Goal: Task Accomplishment & Management: Use online tool/utility

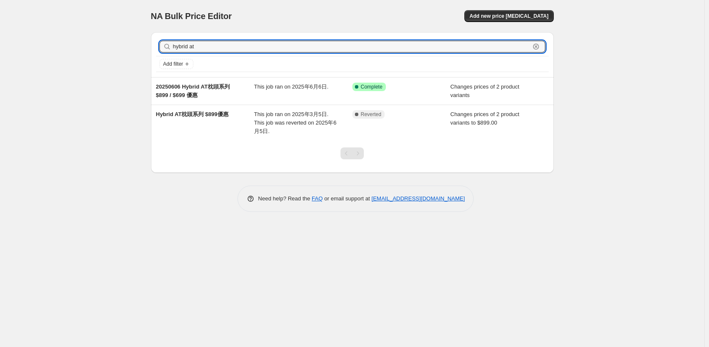
drag, startPoint x: 207, startPoint y: 45, endPoint x: 57, endPoint y: 45, distance: 150.6
click at [62, 42] on div "NA Bulk Price Editor. This page is ready NA Bulk Price Editor Add new price [ME…" at bounding box center [352, 173] width 705 height 347
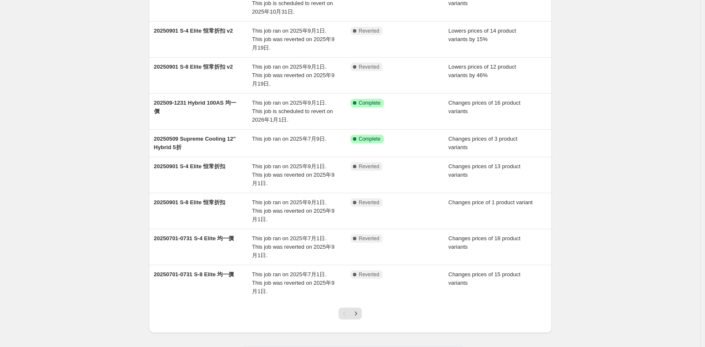
scroll to position [132, 0]
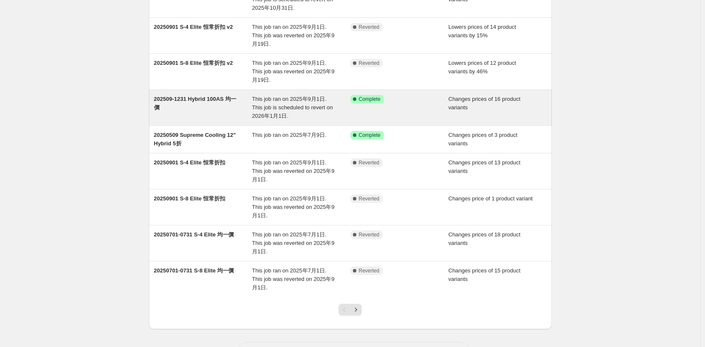
click at [202, 108] on div "202509-1231 Hybrid 100AS 均一價" at bounding box center [203, 107] width 98 height 25
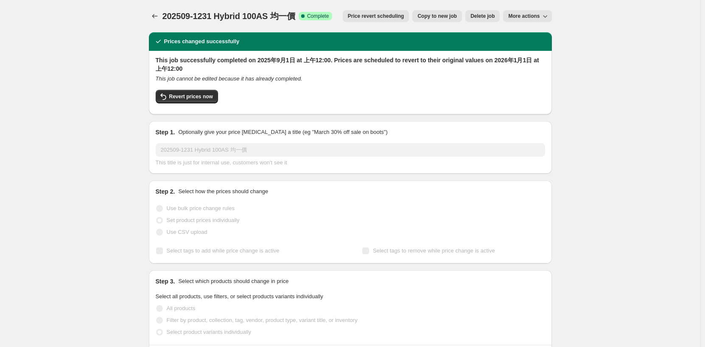
click at [446, 13] on span "Copy to new job" at bounding box center [437, 16] width 39 height 7
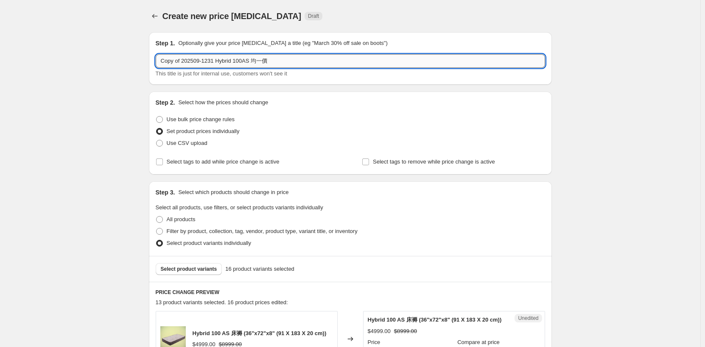
click at [184, 60] on input "Copy of 202509-1231 Hybrid 100AS 均一價" at bounding box center [351, 61] width 390 height 14
drag, startPoint x: 183, startPoint y: 62, endPoint x: 122, endPoint y: 64, distance: 61.6
drag, startPoint x: 179, startPoint y: 61, endPoint x: 175, endPoint y: 64, distance: 5.5
click at [175, 64] on input "202509-1231 Hybrid 100AS 均一價" at bounding box center [351, 61] width 390 height 14
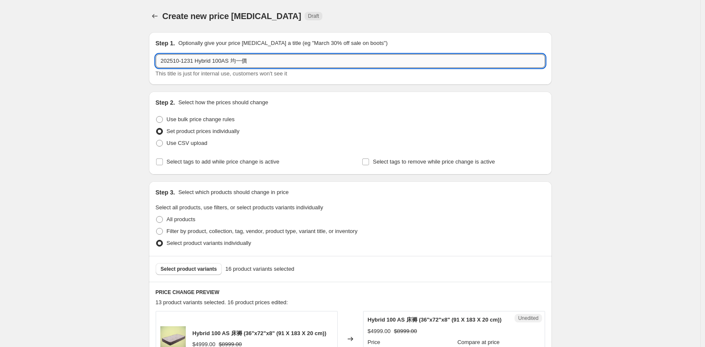
drag, startPoint x: 180, startPoint y: 63, endPoint x: 197, endPoint y: 67, distance: 16.9
click at [197, 67] on input "202510-1231 Hybrid 100AS 均一價" at bounding box center [351, 61] width 390 height 14
click at [214, 63] on input "202510 Hybrid 100AS 均一價" at bounding box center [351, 61] width 390 height 14
type input "202510 Hybrid 100AT 均一價"
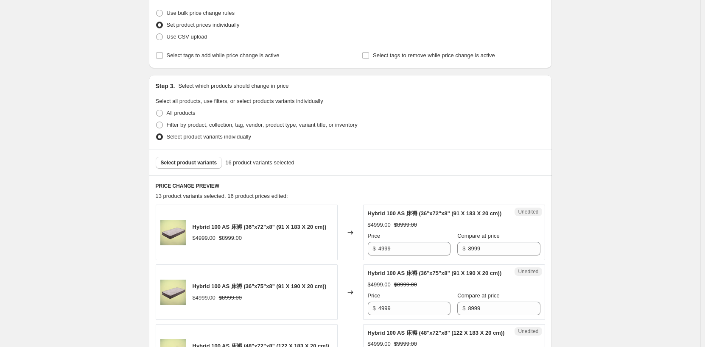
scroll to position [127, 0]
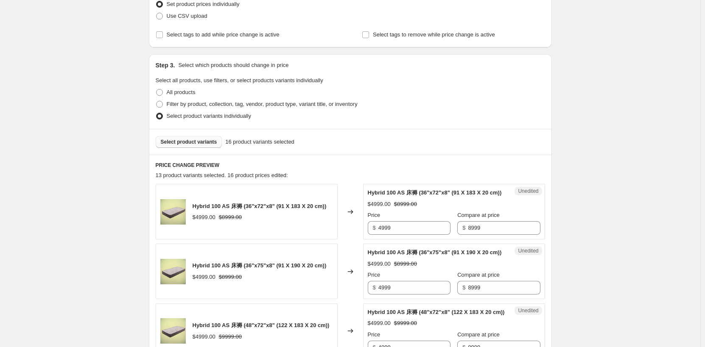
click at [194, 140] on span "Select product variants" at bounding box center [189, 142] width 56 height 7
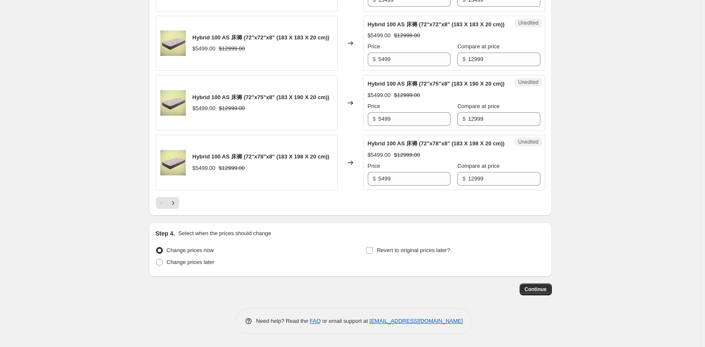
scroll to position [1481, 0]
click at [177, 204] on icon "Next" at bounding box center [173, 203] width 8 height 8
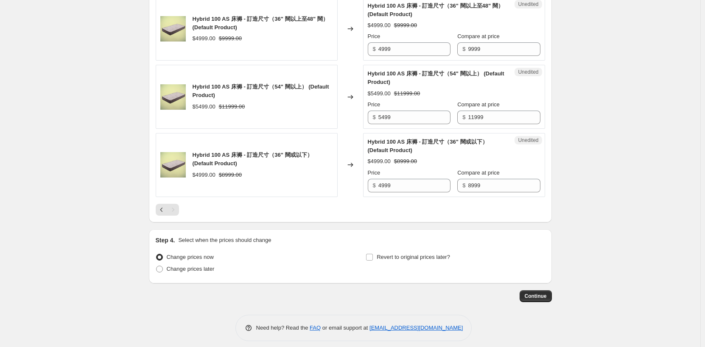
scroll to position [594, 0]
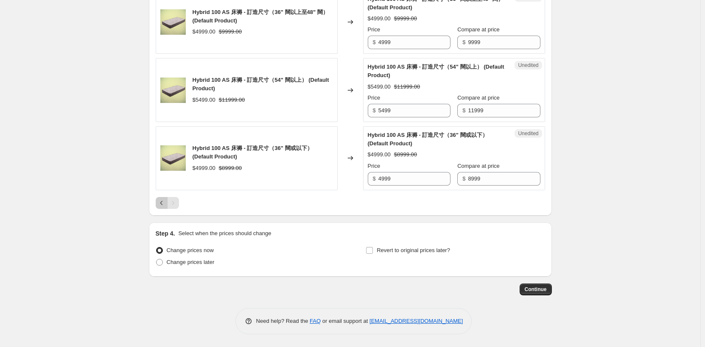
click at [165, 205] on icon "Previous" at bounding box center [161, 203] width 8 height 8
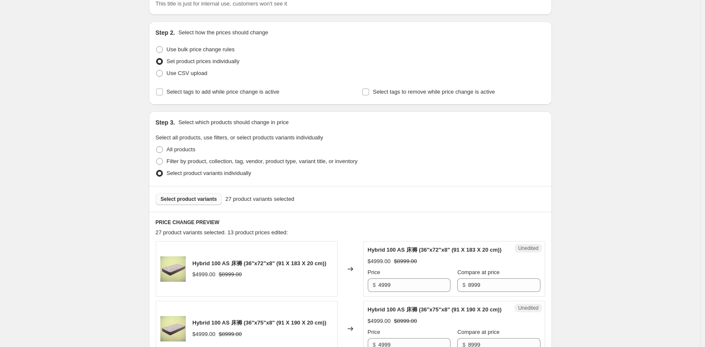
scroll to position [0, 0]
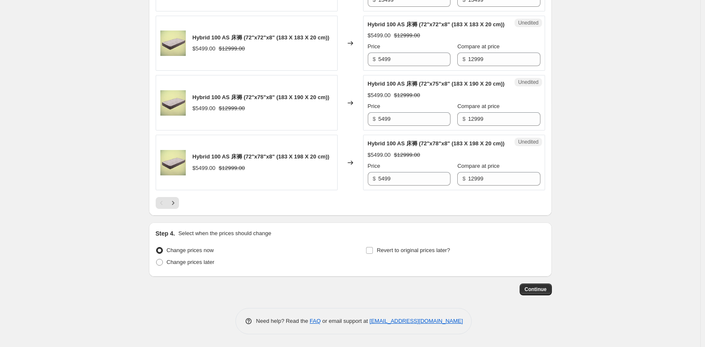
click at [165, 205] on div "Pagination" at bounding box center [162, 203] width 12 height 12
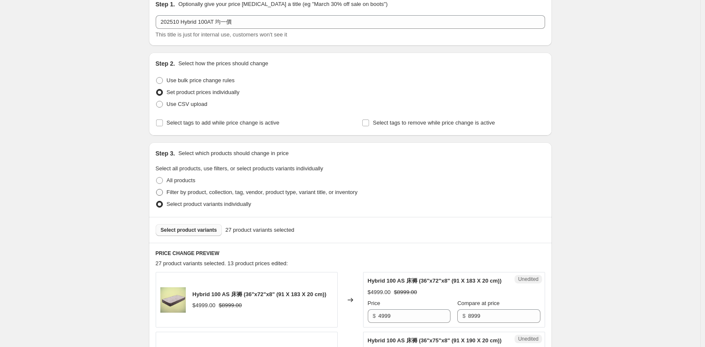
scroll to position [39, 0]
click at [197, 233] on span "Select product variants" at bounding box center [189, 230] width 56 height 7
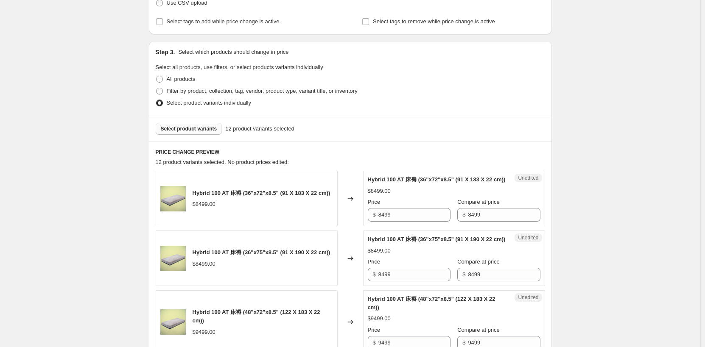
scroll to position [129, 0]
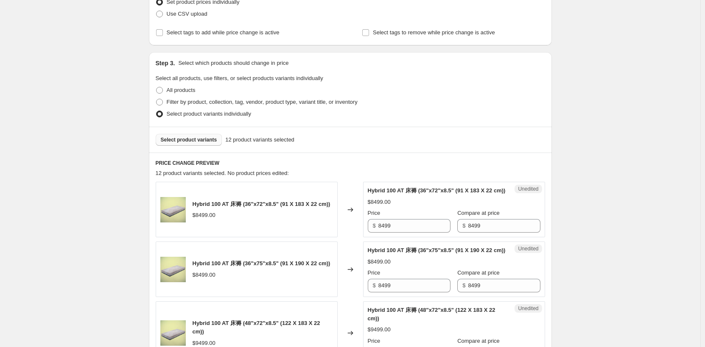
click at [191, 143] on span "Select product variants" at bounding box center [189, 140] width 56 height 7
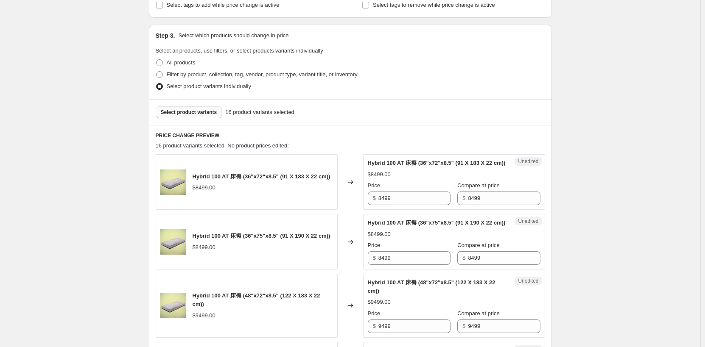
scroll to position [214, 0]
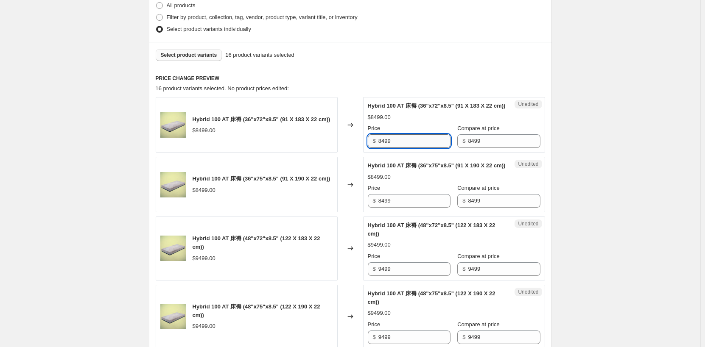
click at [420, 148] on input "8499" at bounding box center [414, 142] width 72 height 14
drag, startPoint x: 421, startPoint y: 150, endPoint x: 314, endPoint y: 151, distance: 107.8
click at [316, 152] on div "Hybrid 100 AT 床褥 (36"x72"x8.5" (91 X 183 X 22 cm)) $8499.00 Changed to Unedited…" at bounding box center [351, 125] width 390 height 56
type input "4999"
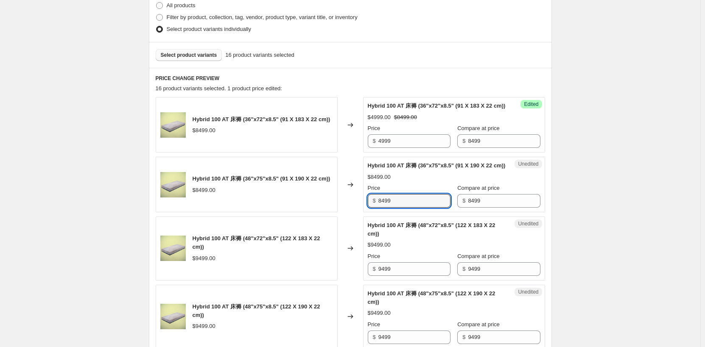
drag, startPoint x: 403, startPoint y: 221, endPoint x: 335, endPoint y: 225, distance: 67.6
click at [335, 213] on div "Hybrid 100 AT 床褥 (36"x75"x8.5" (91 X 190 X 22 cm)) $8499.00 Changed to Unedited…" at bounding box center [351, 185] width 390 height 56
type input "4999"
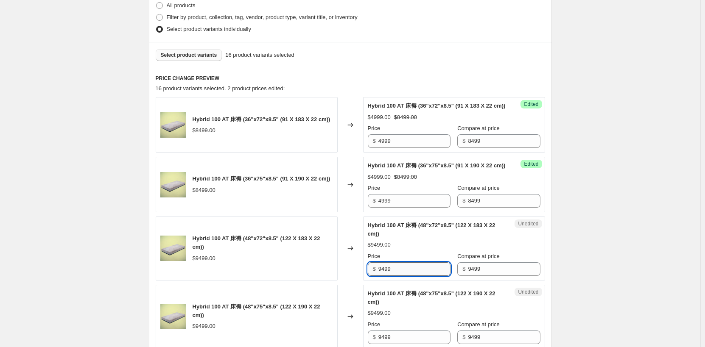
click at [415, 276] on input "9499" at bounding box center [414, 270] width 72 height 14
drag, startPoint x: 336, startPoint y: 285, endPoint x: 280, endPoint y: 283, distance: 55.6
click at [280, 281] on div "Hybrid 100 AT 床褥 (48"x72"x8.5" (122 X 183 X 22 cm)) $9499.00 Changed to Unedite…" at bounding box center [351, 249] width 390 height 64
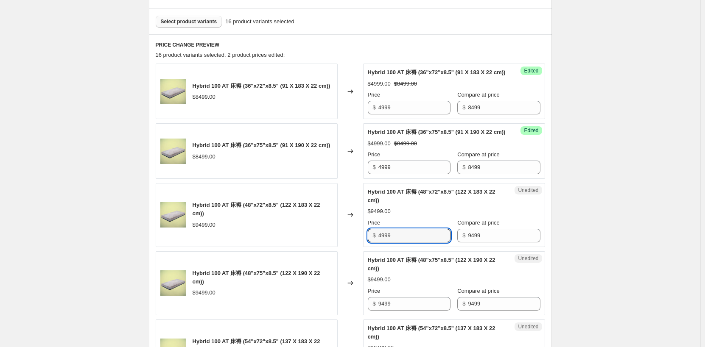
scroll to position [342, 0]
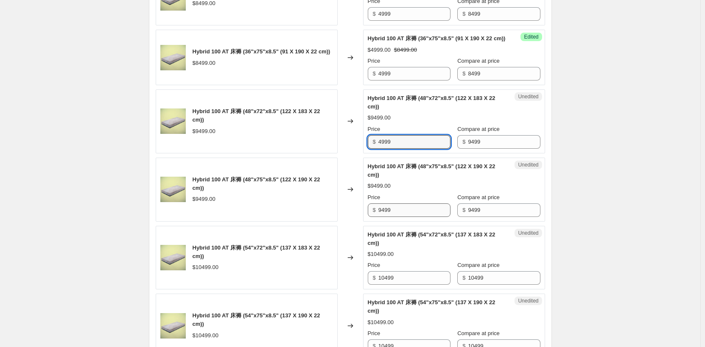
type input "4999"
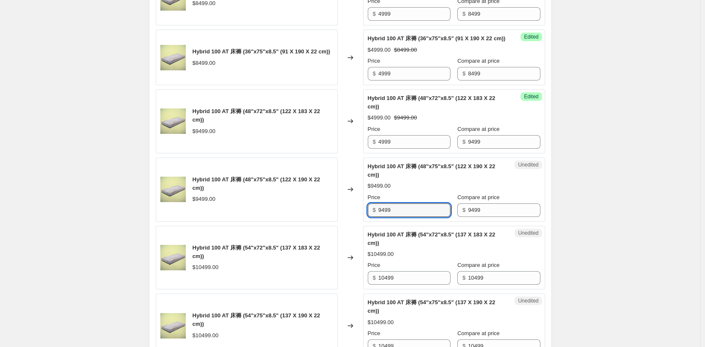
drag, startPoint x: 411, startPoint y: 230, endPoint x: 359, endPoint y: 233, distance: 52.3
click at [336, 222] on div "Hybrid 100 AT 床褥 (48"x75"x8.5" (122 X 190 X 22 cm)) $9499.00 Changed to Unedite…" at bounding box center [351, 190] width 390 height 64
type input "4999"
click at [421, 285] on input "10499" at bounding box center [414, 279] width 72 height 14
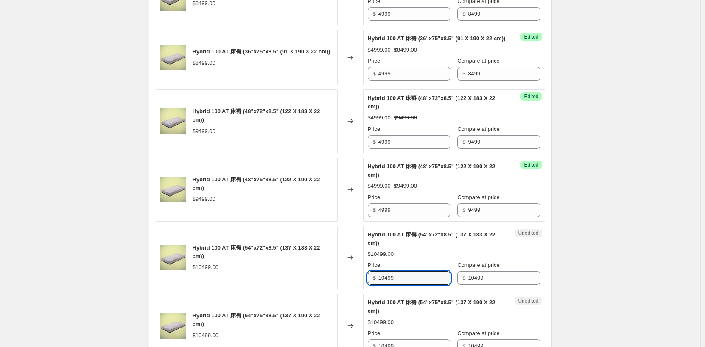
drag, startPoint x: 425, startPoint y: 297, endPoint x: 328, endPoint y: 296, distance: 96.8
click at [333, 290] on div "Hybrid 100 AT 床褥 (54"x72"x8.5" (137 X 183 X 22 cm)) $10499.00 Changed to Unedit…" at bounding box center [351, 258] width 390 height 64
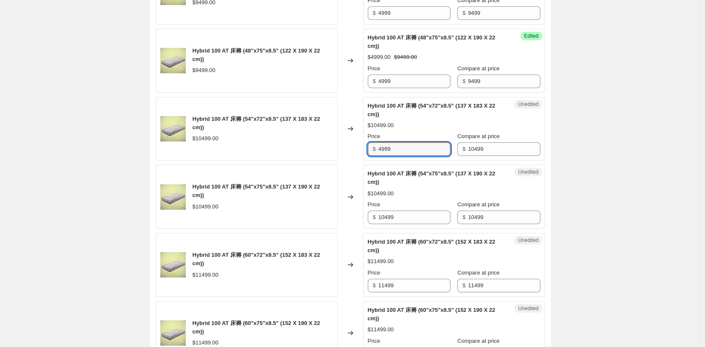
scroll to position [511, 0]
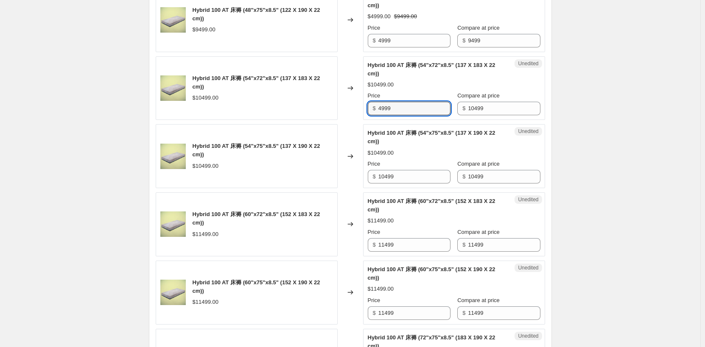
type input "4999"
click at [403, 188] on div "Unedited Hybrid 100 AT 床褥 (54"x75"x8.5" (137 X 190 X 22 cm)) $10499.00 Price $ …" at bounding box center [454, 156] width 182 height 64
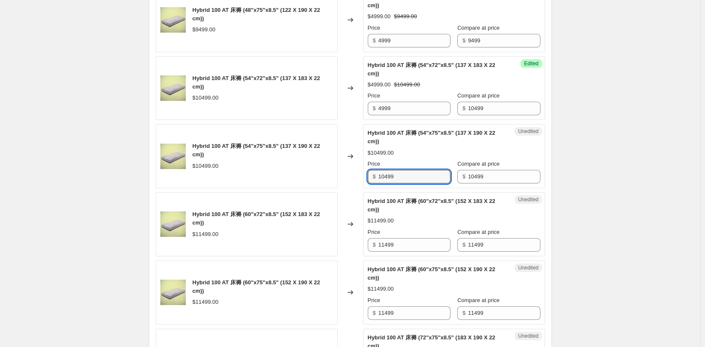
drag, startPoint x: 423, startPoint y: 198, endPoint x: 321, endPoint y: 196, distance: 101.8
click at [321, 188] on div "Hybrid 100 AT 床褥 (54"x75"x8.5" (137 X 190 X 22 cm)) $10499.00 Changed to Unedit…" at bounding box center [351, 156] width 390 height 64
type input "4999"
click at [417, 257] on div "Unedited Hybrid 100 AT 床褥 (60"x72"x8.5" (152 X 183 X 22 cm)) $11499.00 Price $ …" at bounding box center [454, 225] width 182 height 64
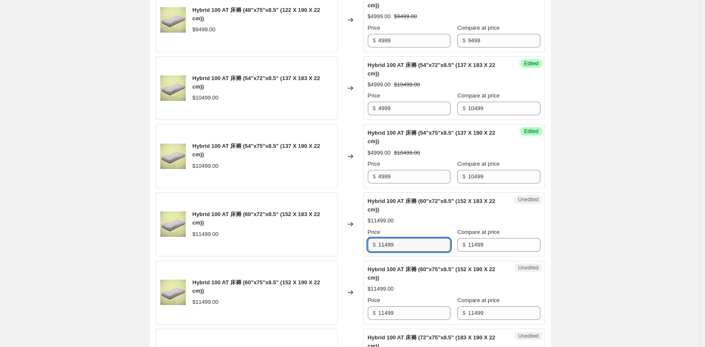
drag, startPoint x: 416, startPoint y: 263, endPoint x: 350, endPoint y: 263, distance: 66.2
click at [350, 257] on div "Hybrid 100 AT 床褥 (60"x72"x8.5" (152 X 183 X 22 cm)) $11499.00 Changed to Unedit…" at bounding box center [351, 225] width 390 height 64
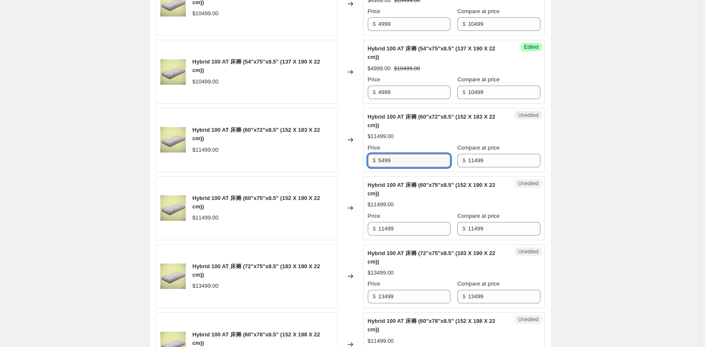
scroll to position [596, 0]
type input "5499"
click at [402, 235] on input "11499" at bounding box center [414, 229] width 72 height 14
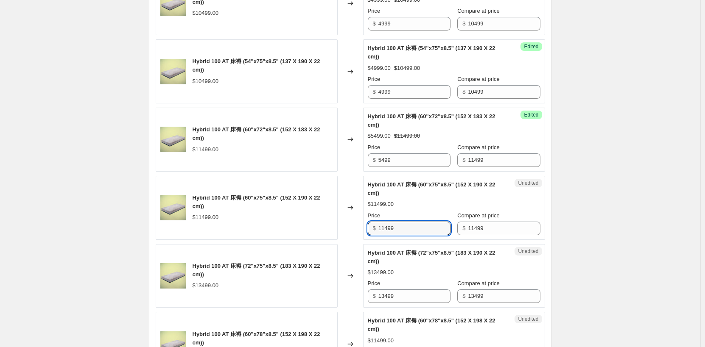
drag, startPoint x: 425, startPoint y: 248, endPoint x: 299, endPoint y: 246, distance: 126.5
click at [299, 240] on div "Hybrid 100 AT 床褥 (60"x75"x8.5" (152 X 190 X 22 cm)) $11499.00 Changed to Unedit…" at bounding box center [351, 208] width 390 height 64
type input "5499"
click at [417, 303] on div "Price $ 13499" at bounding box center [409, 292] width 83 height 24
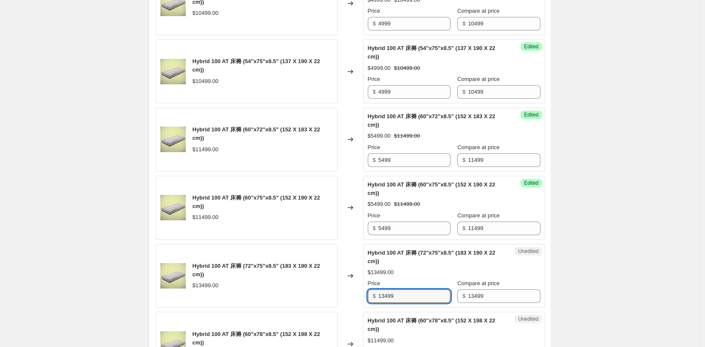
drag, startPoint x: 406, startPoint y: 314, endPoint x: 339, endPoint y: 307, distance: 67.8
click at [340, 308] on div "Hybrid 100 AT 床褥 (72"x75"x8.5" (183 X 190 X 22 cm)) $13499.00 Changed to Unedit…" at bounding box center [351, 276] width 390 height 64
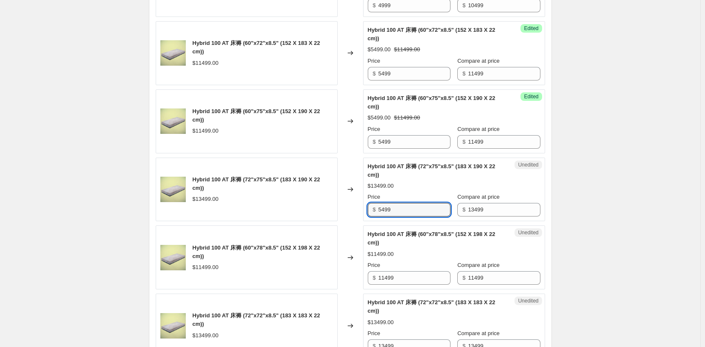
scroll to position [723, 0]
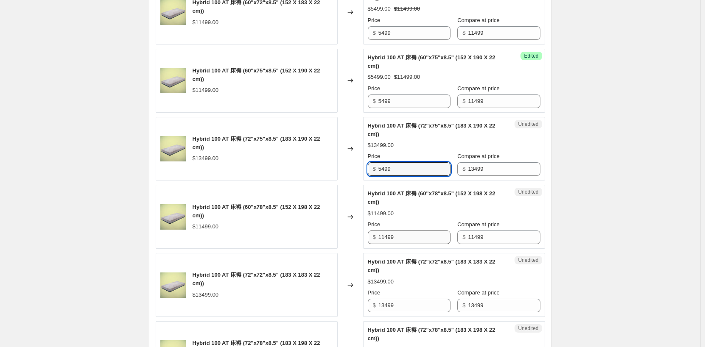
type input "5499"
click at [409, 244] on input "11499" at bounding box center [414, 238] width 72 height 14
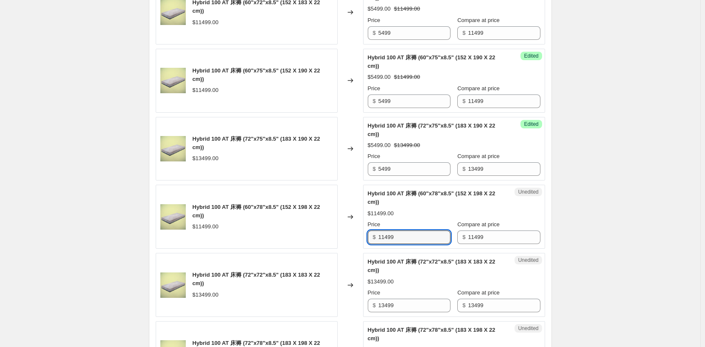
drag, startPoint x: 412, startPoint y: 253, endPoint x: 339, endPoint y: 252, distance: 72.1
click at [339, 249] on div "Hybrid 100 AT 床褥 (60"x78"x8.5" (152 X 198 X 22 cm)) $11499.00 Changed to Unedit…" at bounding box center [351, 217] width 390 height 64
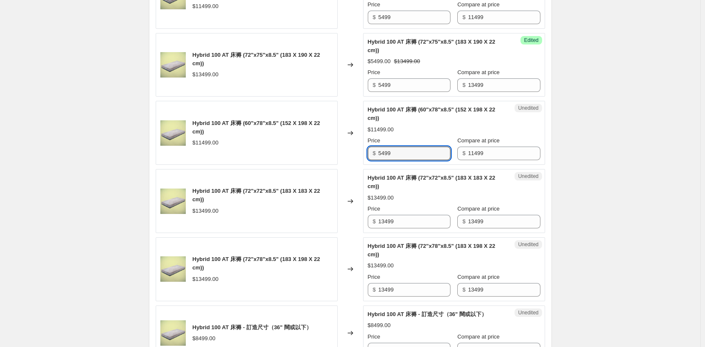
scroll to position [808, 0]
type input "5499"
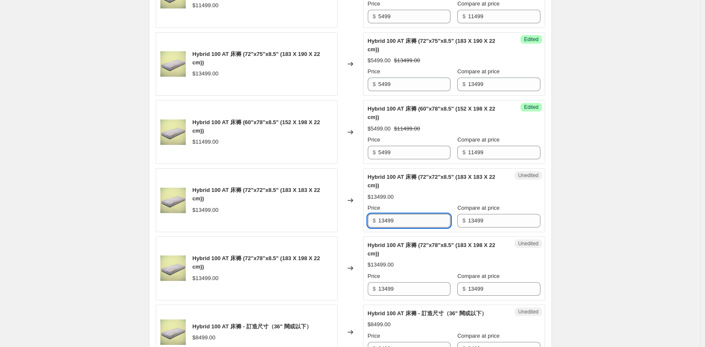
click at [395, 228] on input "13499" at bounding box center [414, 221] width 72 height 14
drag, startPoint x: 415, startPoint y: 238, endPoint x: 330, endPoint y: 238, distance: 85.3
click at [330, 233] on div "Hybrid 100 AT 床褥 (72"x72"x8.5" (183 X 183 X 22 cm)) $13499.00 Changed to Unedit…" at bounding box center [351, 200] width 390 height 64
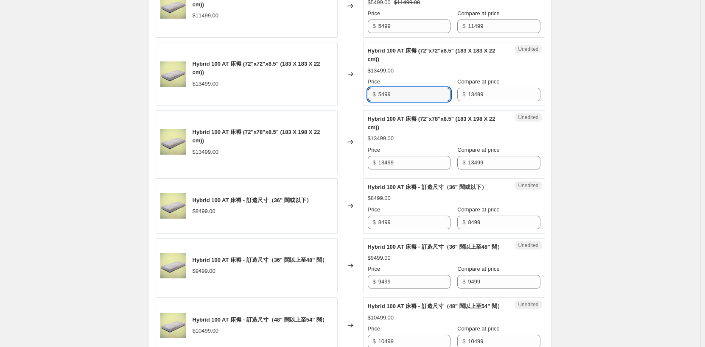
scroll to position [936, 0]
type input "5499"
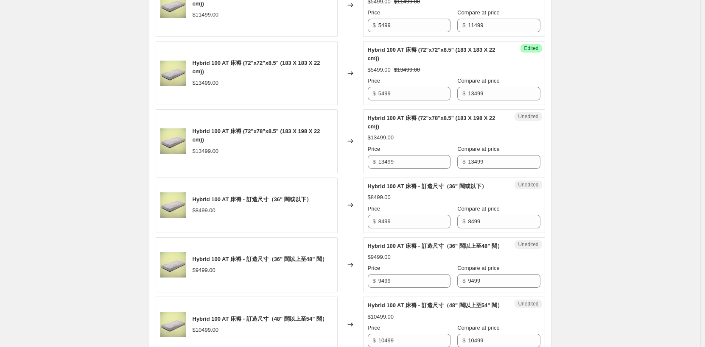
drag, startPoint x: 421, startPoint y: 182, endPoint x: 295, endPoint y: 181, distance: 125.6
click at [295, 174] on div "Hybrid 100 AT 床褥 (72"x78"x8.5" (183 X 198 X 22 cm)) $13499.00 Changed to Unedit…" at bounding box center [351, 141] width 390 height 64
type input "5499"
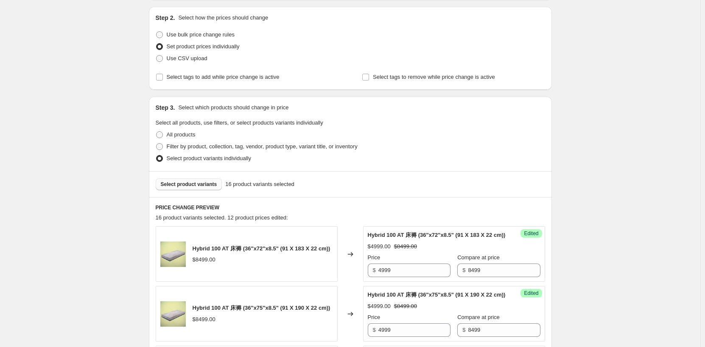
scroll to position [0, 0]
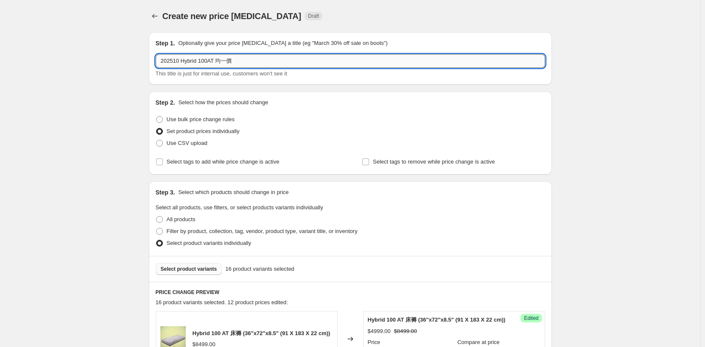
click at [182, 62] on input "202510 Hybrid 100AT 均一價" at bounding box center [351, 61] width 390 height 14
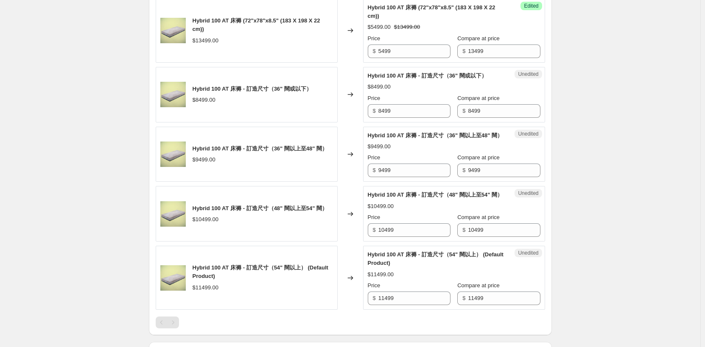
scroll to position [1061, 0]
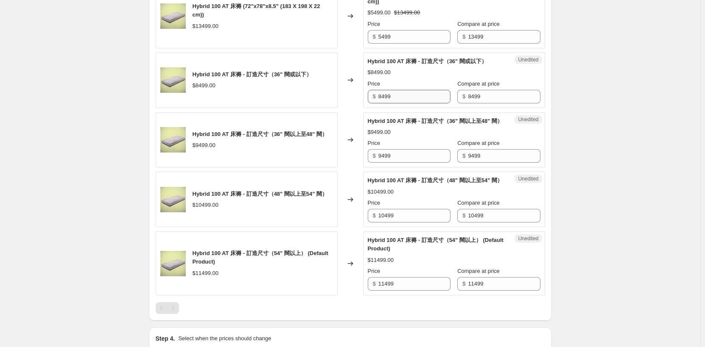
type input "202510-TBC Hybrid 100AT 均一價"
drag, startPoint x: 407, startPoint y: 114, endPoint x: 337, endPoint y: 115, distance: 70.4
click at [337, 108] on div "Hybrid 100 AT 床褥 - 訂造尺寸（36" 闊或以下） $8499.00 Changed to Unedited Hybrid 100 AT 床褥…" at bounding box center [351, 81] width 390 height 56
type input "4999"
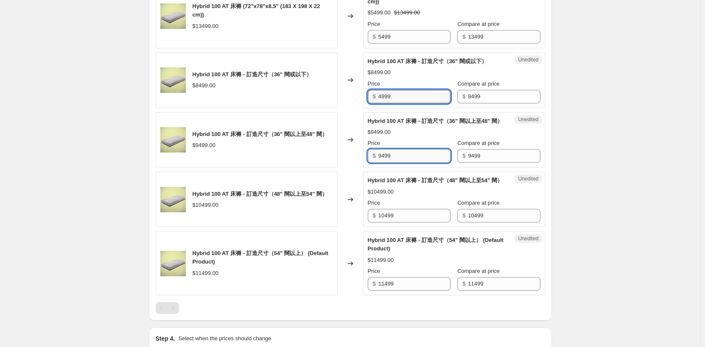
click at [417, 163] on input "9499" at bounding box center [414, 156] width 72 height 14
drag, startPoint x: 374, startPoint y: 184, endPoint x: 362, endPoint y: 183, distance: 11.9
click at [362, 168] on div "Hybrid 100 AT 床褥 - 訂造尺寸（36" 闊以上至48" 闊） $9499.00 Changed to Unedited Hybrid 100 …" at bounding box center [351, 140] width 390 height 56
type input "4999"
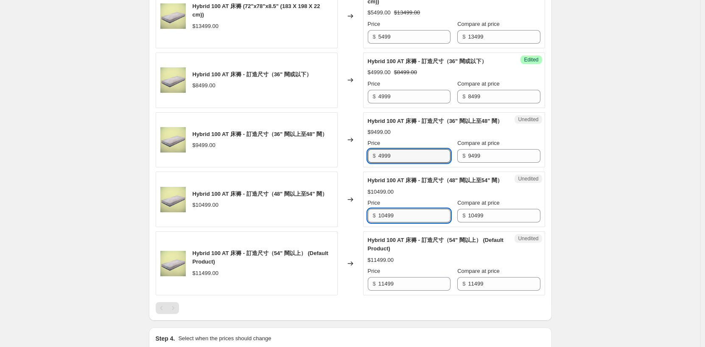
click at [412, 223] on input "10499" at bounding box center [414, 216] width 72 height 14
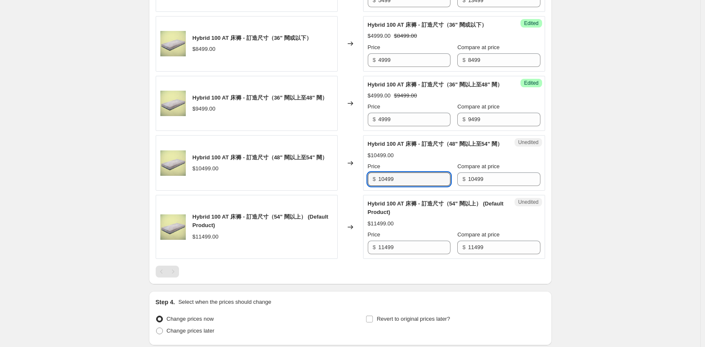
scroll to position [1146, 0]
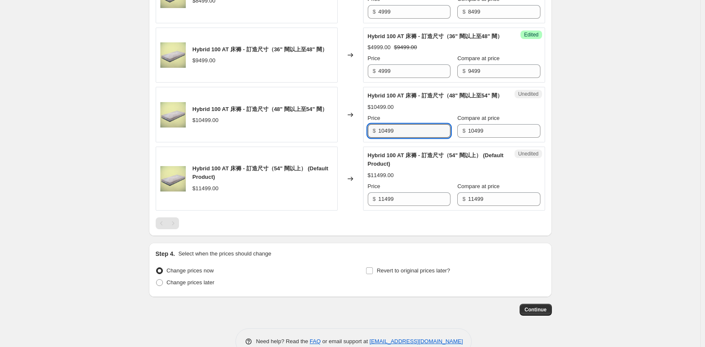
drag, startPoint x: 406, startPoint y: 161, endPoint x: 353, endPoint y: 162, distance: 53.0
click at [353, 143] on div "Hybrid 100 AT 床褥 - 訂造尺寸（48" 闊以上至54" 闊） $10499.00 Changed to Unedited Hybrid 100…" at bounding box center [351, 115] width 390 height 56
type input "4999"
click at [412, 206] on input "11499" at bounding box center [414, 200] width 72 height 14
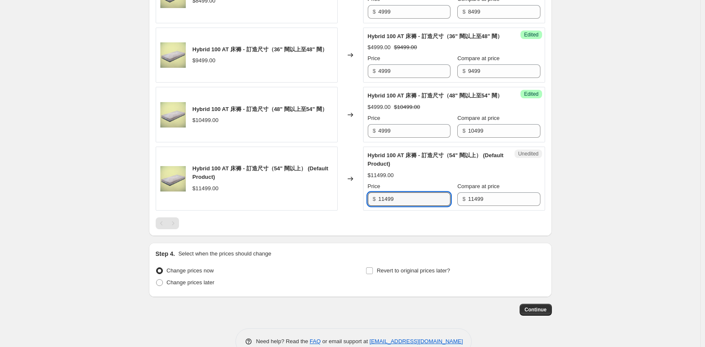
drag, startPoint x: 376, startPoint y: 233, endPoint x: 335, endPoint y: 233, distance: 40.7
click at [335, 211] on div "Hybrid 100 AT 床褥 - 訂造尺寸（54" 闊以上） (Default Product) $11499.00 Changed to Unedite…" at bounding box center [351, 179] width 390 height 64
type input "5499"
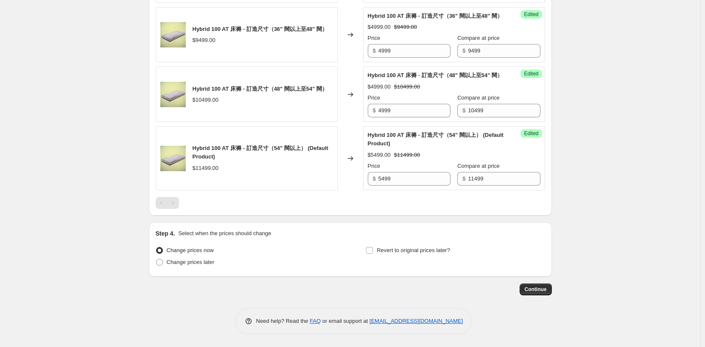
scroll to position [1200, 0]
click at [194, 263] on span "Change prices later" at bounding box center [191, 262] width 48 height 6
click at [157, 260] on input "Change prices later" at bounding box center [156, 259] width 0 height 0
radio input "true"
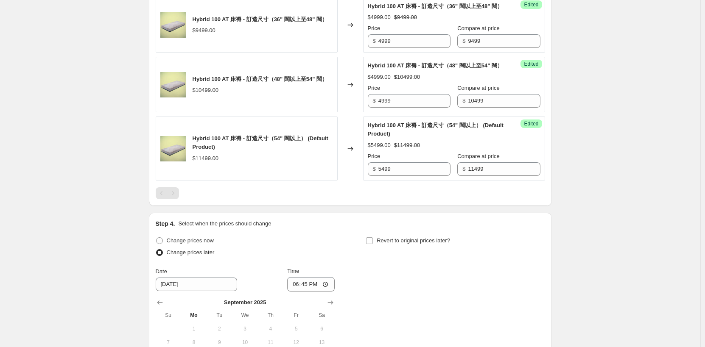
scroll to position [1345, 0]
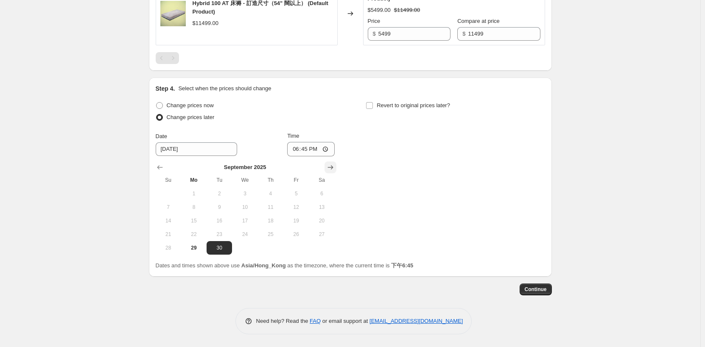
click at [333, 168] on icon "Show next month, October 2025" at bounding box center [331, 167] width 6 height 4
click at [241, 194] on span "1" at bounding box center [244, 194] width 19 height 7
type input "[DATE]"
click at [311, 150] on input "18:45" at bounding box center [311, 149] width 48 height 14
click at [325, 146] on input "18:45" at bounding box center [311, 149] width 48 height 14
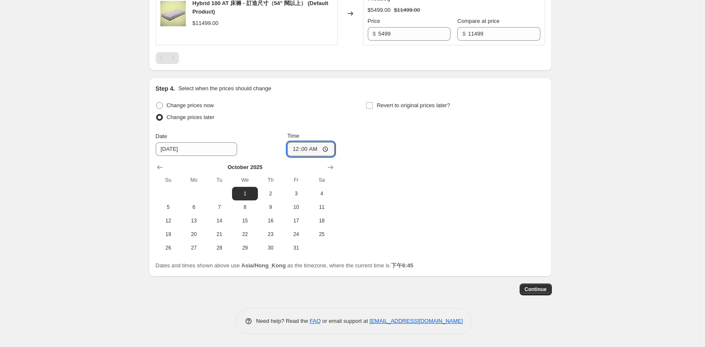
type input "00:00"
click at [526, 148] on div "Change prices now Change prices later Date [DATE] Time 00:00 [DATE] Su Mo Tu We…" at bounding box center [351, 177] width 390 height 155
click at [542, 291] on span "Continue" at bounding box center [536, 289] width 22 height 7
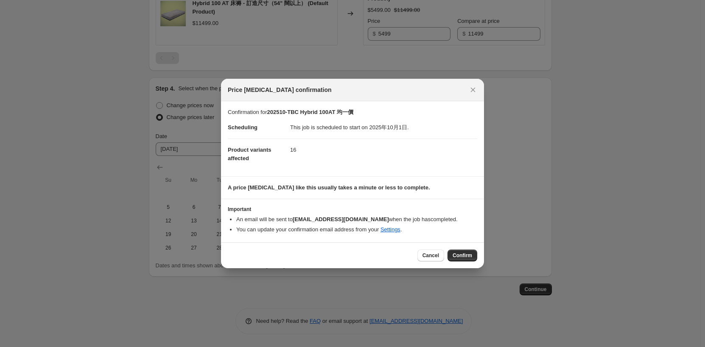
click at [467, 255] on span "Confirm" at bounding box center [463, 255] width 20 height 7
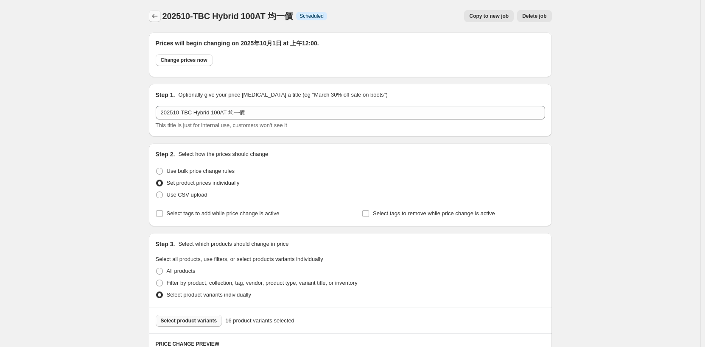
click at [151, 12] on button "Price change jobs" at bounding box center [155, 16] width 12 height 12
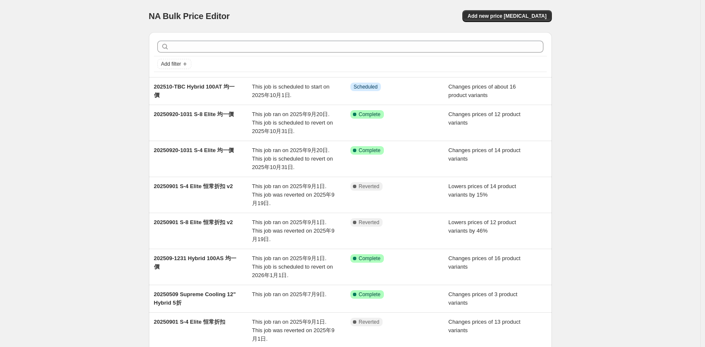
click at [605, 44] on div "NA Bulk Price Editor. This page is ready NA Bulk Price Editor Add new price [ME…" at bounding box center [350, 252] width 701 height 505
